Goal: Find specific page/section: Find specific page/section

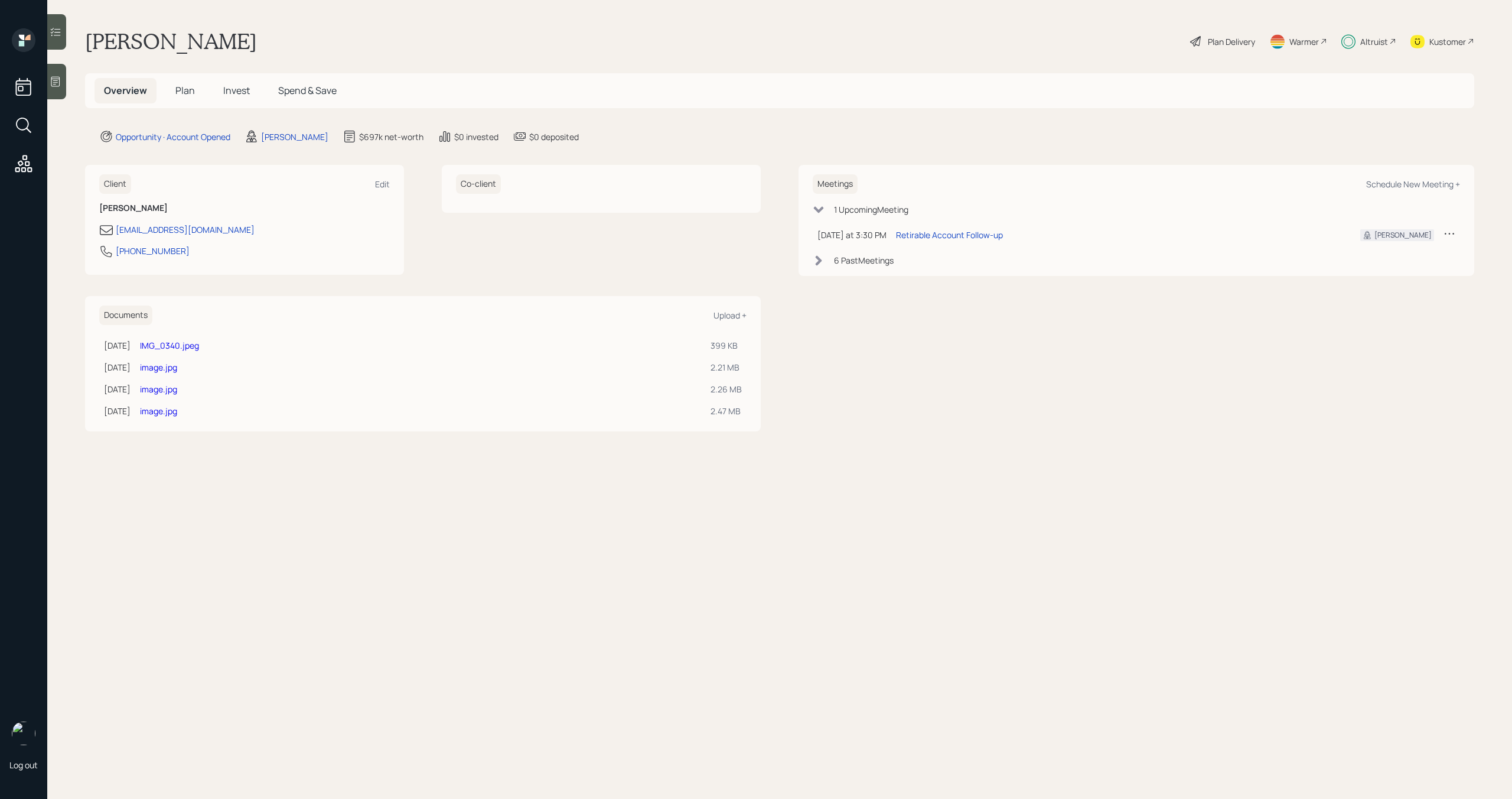
click at [177, 391] on link "image.jpg" at bounding box center [158, 388] width 37 height 11
click at [177, 366] on link "image.jpg" at bounding box center [158, 367] width 37 height 11
click at [177, 393] on link "image.jpg" at bounding box center [158, 388] width 37 height 11
click at [179, 417] on div "image.jpg" at bounding box center [420, 411] width 561 height 12
click at [177, 413] on link "image.jpg" at bounding box center [158, 411] width 37 height 11
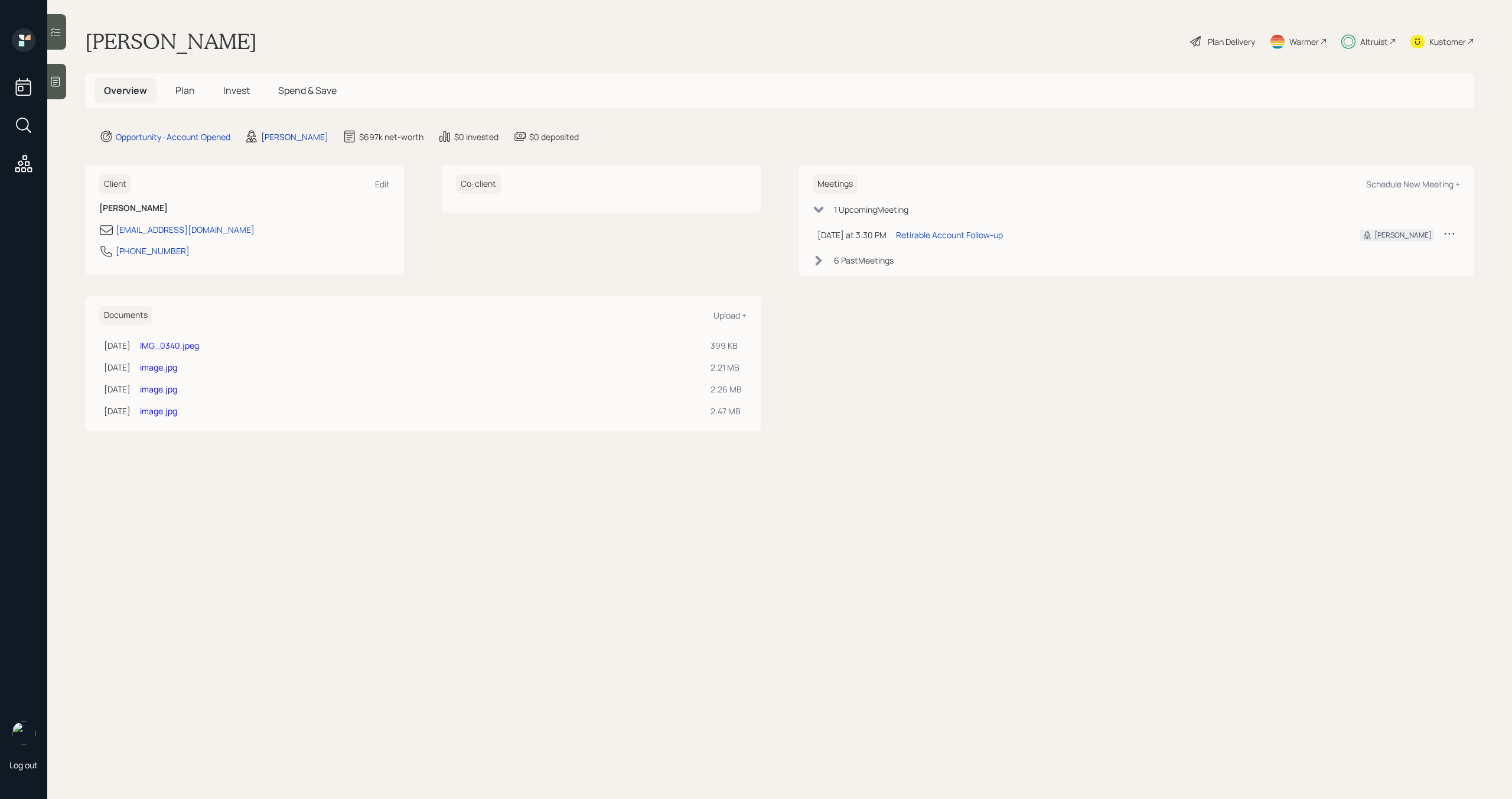
click at [177, 366] on link "image.jpg" at bounding box center [158, 367] width 37 height 11
